Goal: Transaction & Acquisition: Book appointment/travel/reservation

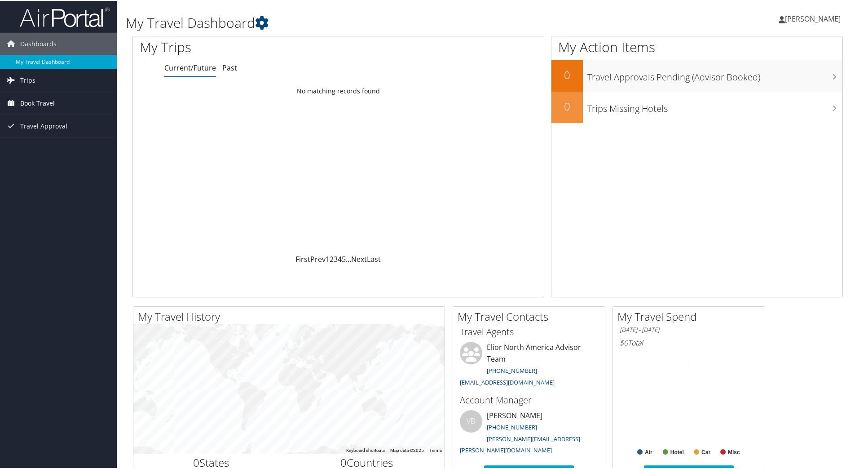
click at [45, 101] on span "Book Travel" at bounding box center [37, 102] width 35 height 22
click at [62, 150] on link "Book/Manage Online Trips" at bounding box center [58, 147] width 117 height 13
